Goal: Navigation & Orientation: Find specific page/section

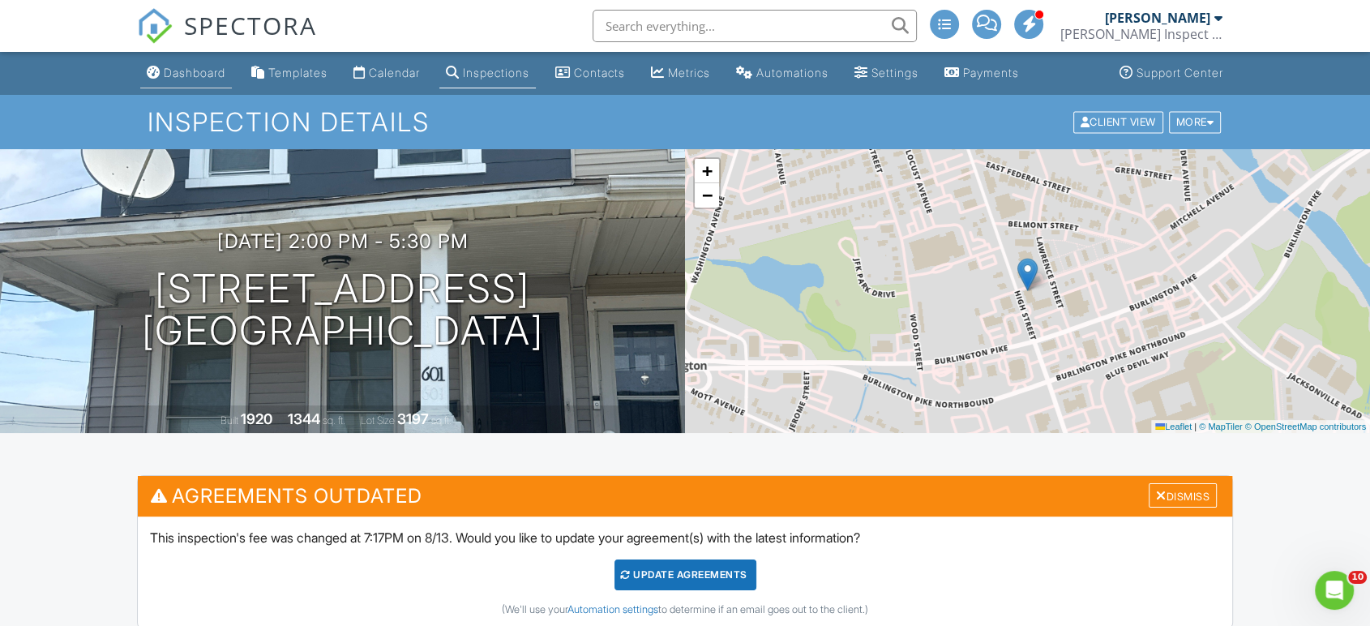
click at [205, 83] on link "Dashboard" at bounding box center [186, 73] width 92 height 30
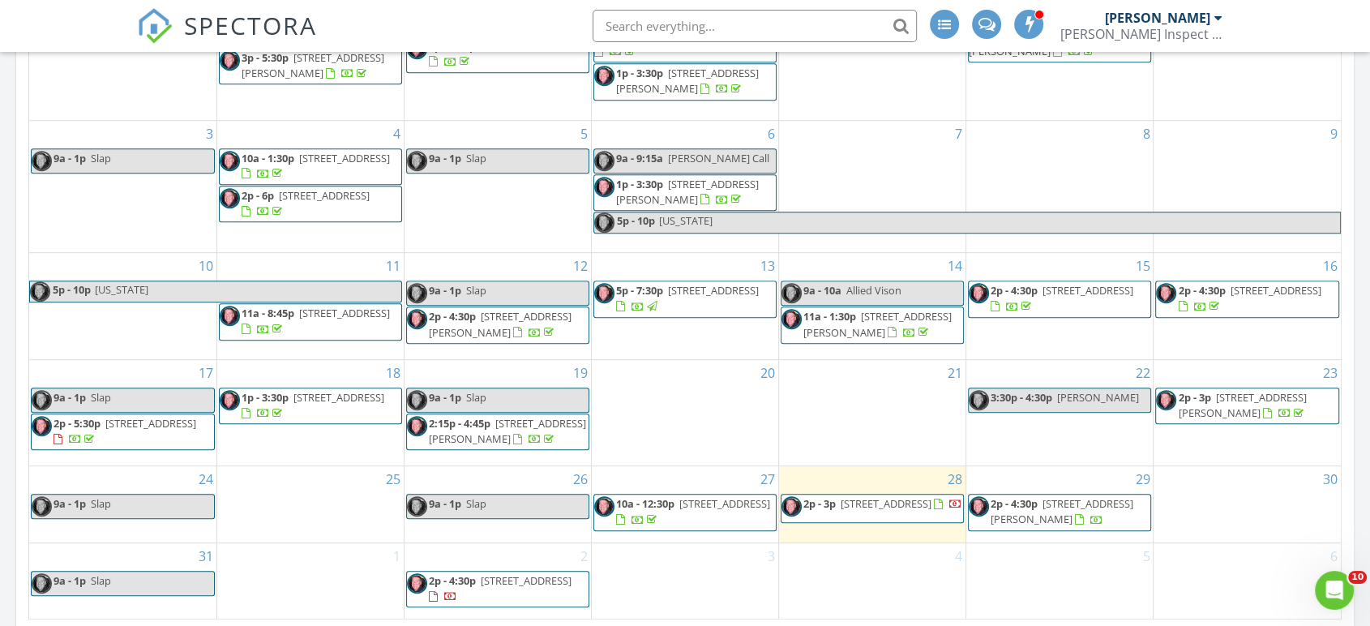
scroll to position [892, 0]
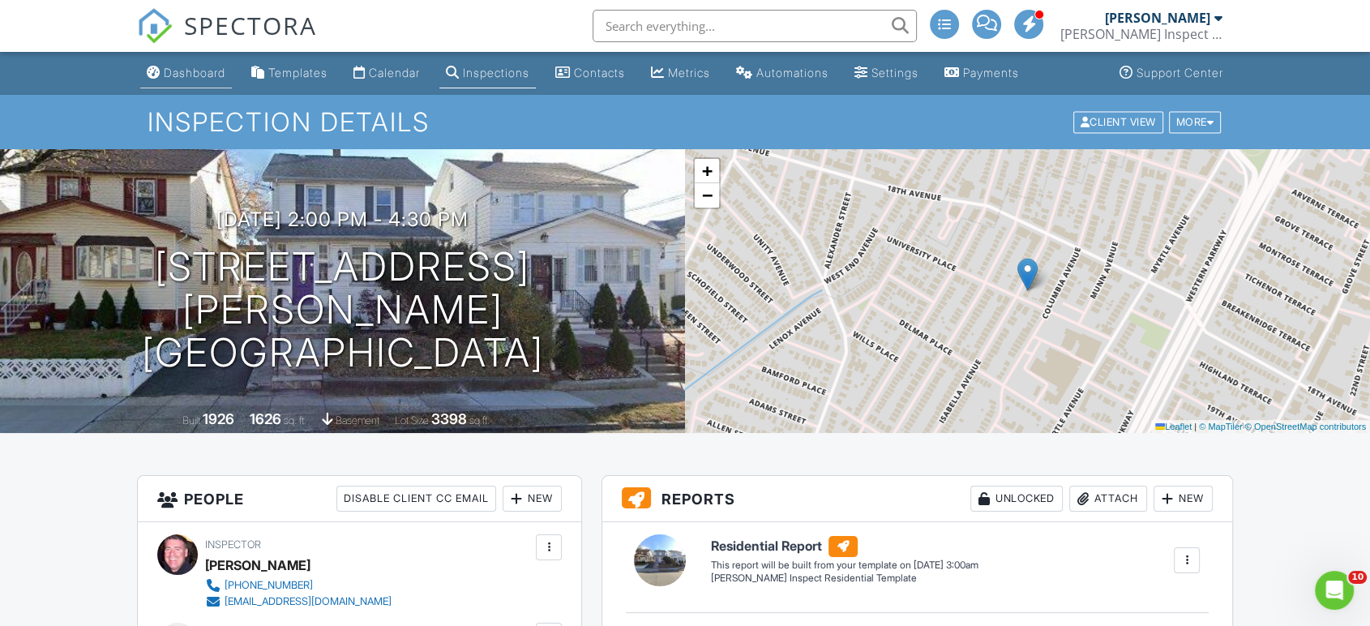
click at [199, 72] on div "Dashboard" at bounding box center [195, 73] width 62 height 14
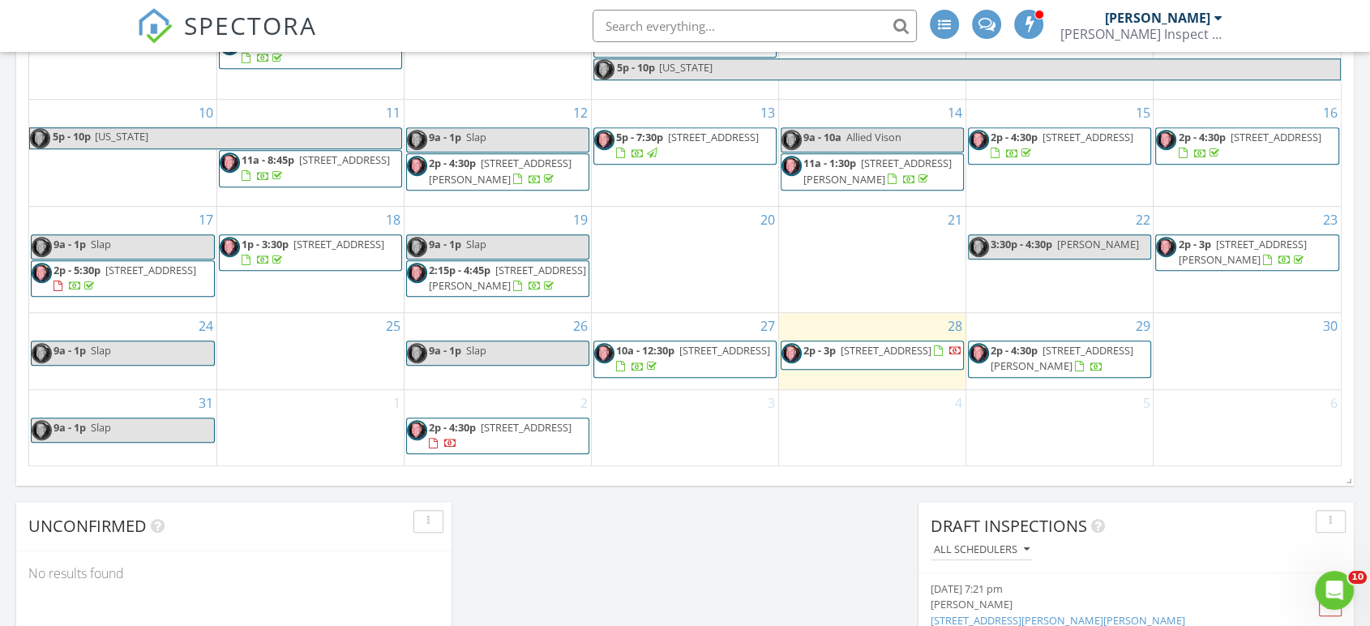
scroll to position [1021, 0]
